Goal: Information Seeking & Learning: Learn about a topic

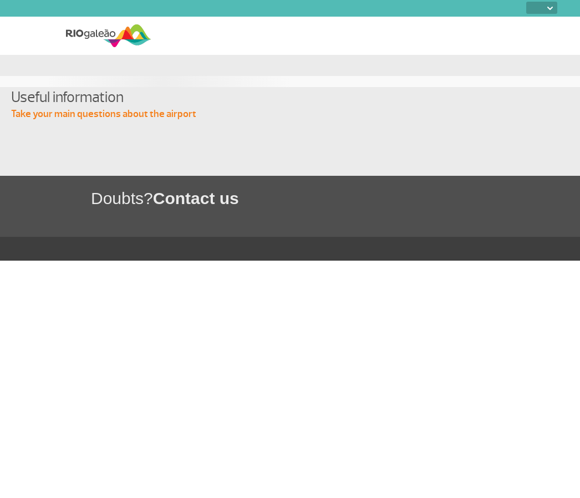
select select
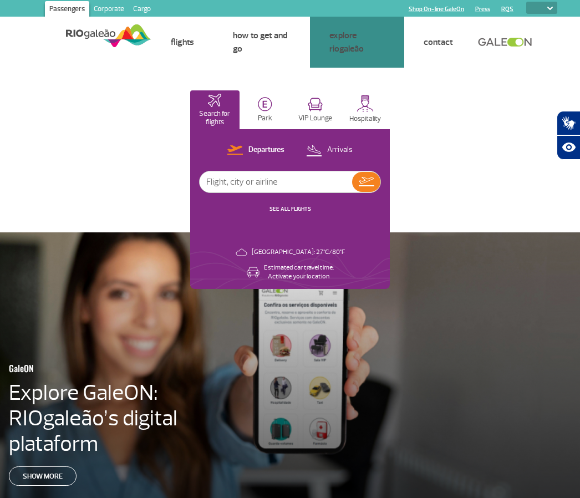
click at [0, 0] on link "Services and Convenience" at bounding box center [0, 0] width 0 height 0
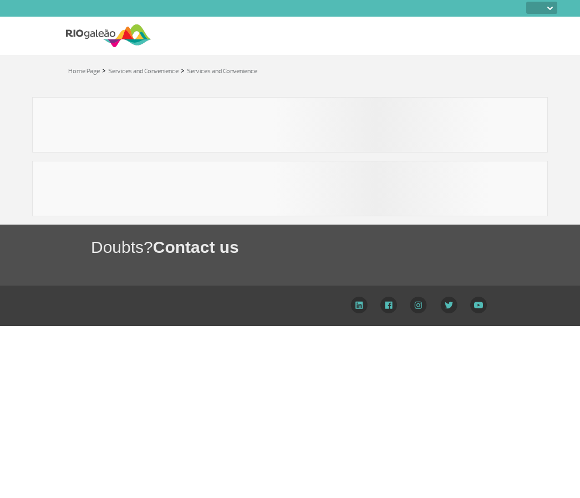
select select
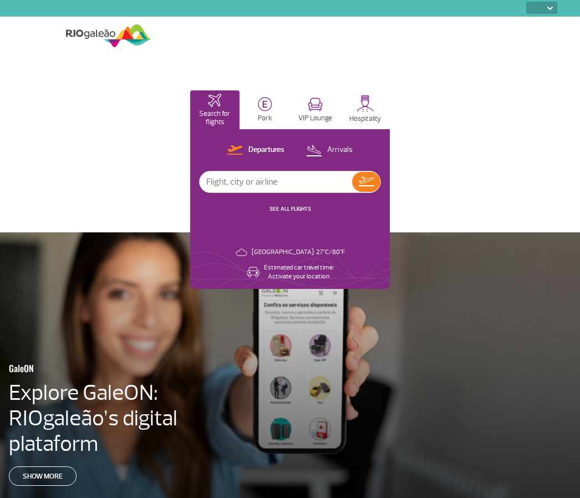
select select
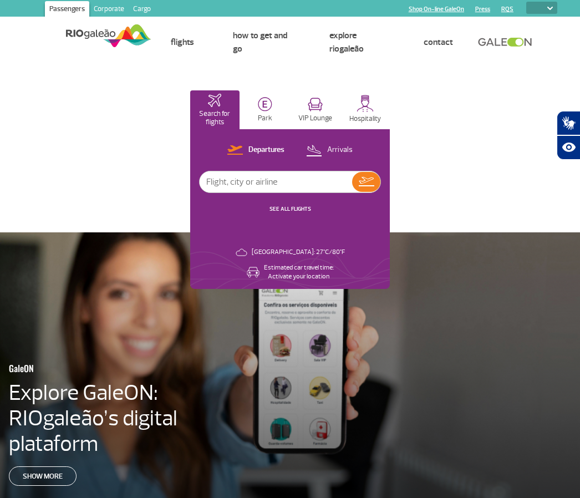
click at [321, 110] on img at bounding box center [315, 105] width 15 height 14
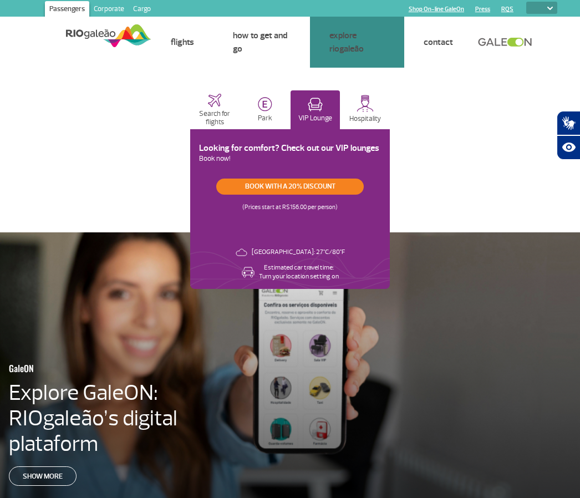
click at [0, 0] on link "VIP Rooms" at bounding box center [0, 0] width 0 height 0
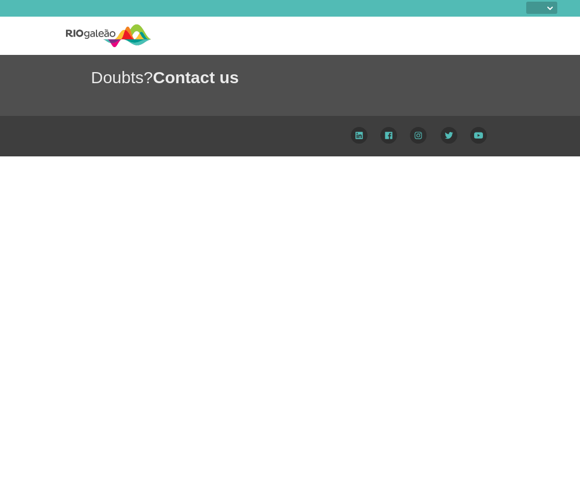
select select
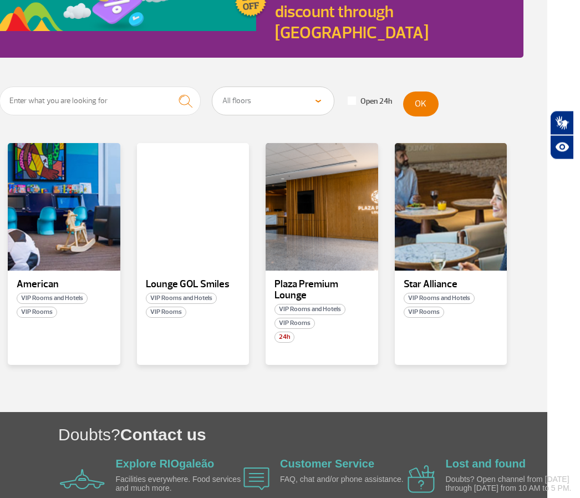
scroll to position [156, 0]
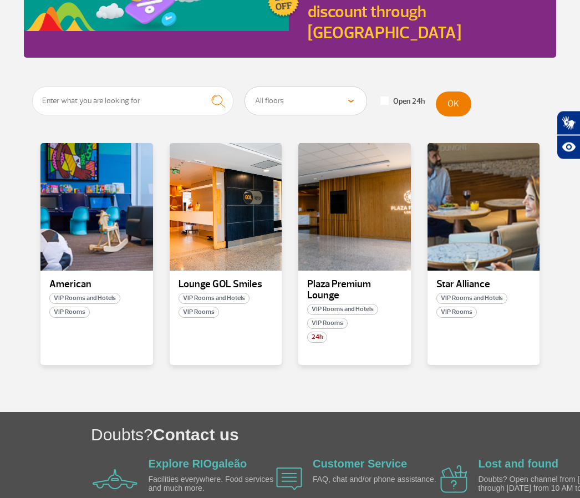
click at [367, 221] on div at bounding box center [354, 207] width 113 height 127
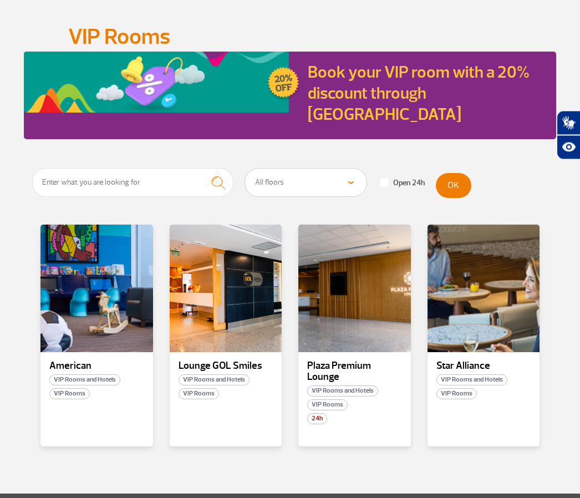
scroll to position [77, 0]
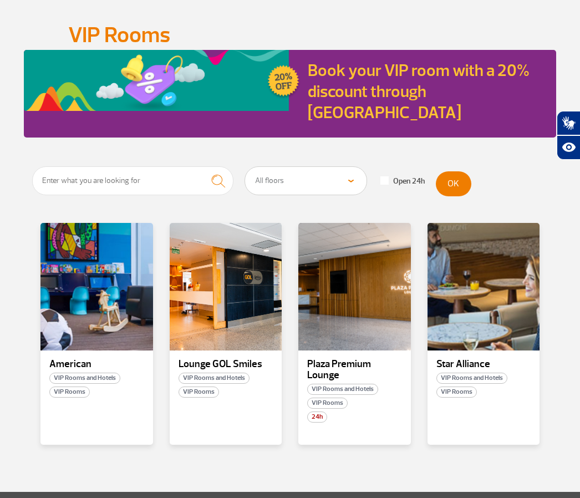
click at [236, 268] on div at bounding box center [226, 286] width 113 height 127
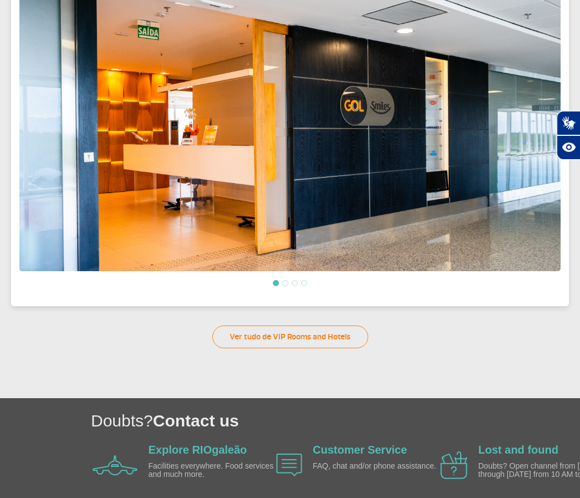
scroll to position [370, 0]
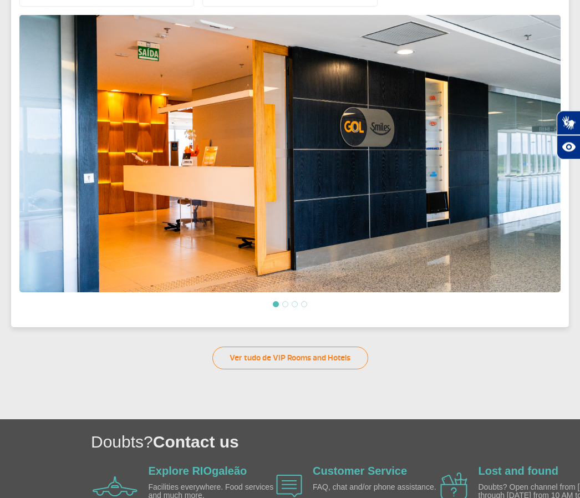
click at [300, 359] on link "Ver tudo de VIP Rooms and Hotels" at bounding box center [290, 358] width 156 height 23
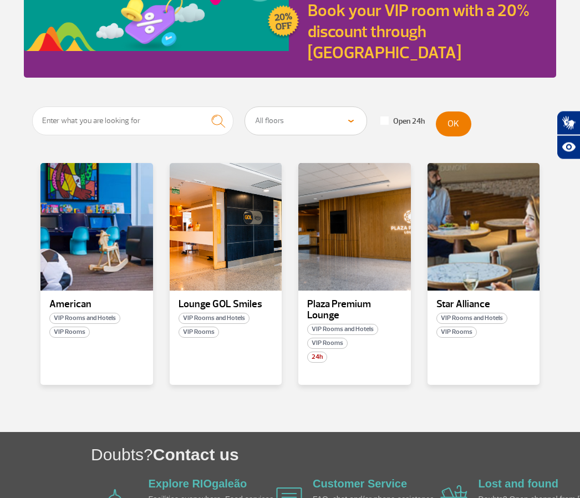
scroll to position [137, 0]
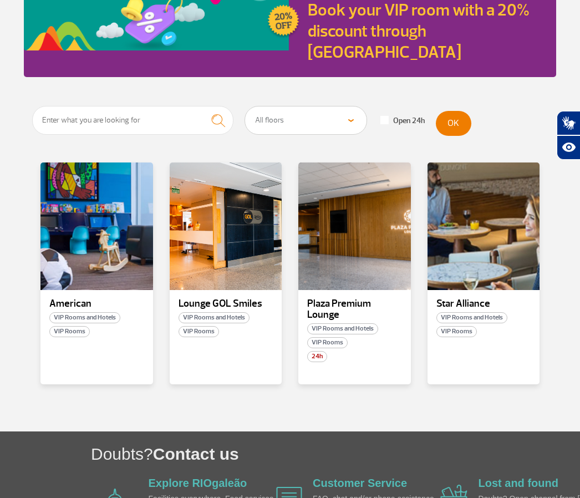
click at [501, 229] on div at bounding box center [483, 225] width 113 height 127
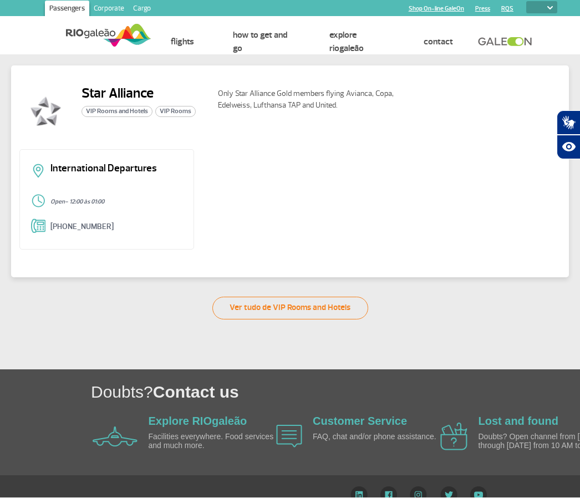
scroll to position [1, 0]
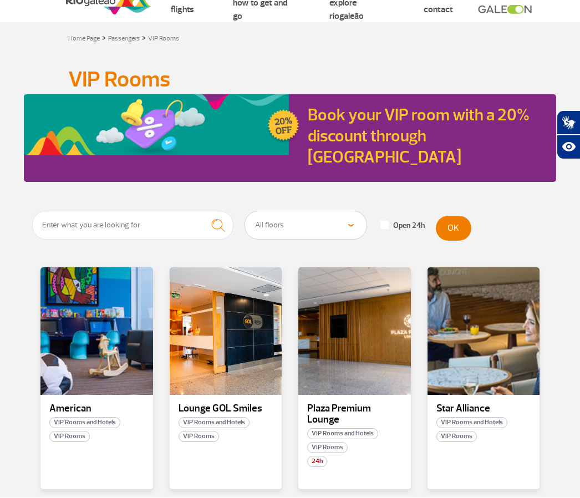
scroll to position [33, 0]
